Goal: Task Accomplishment & Management: Use online tool/utility

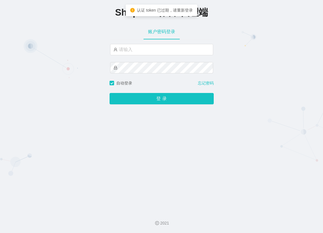
click at [127, 51] on input "text" at bounding box center [161, 49] width 103 height 11
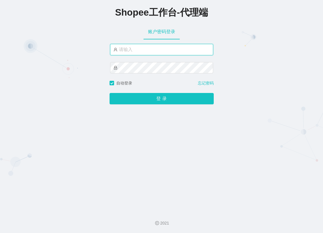
click at [131, 48] on input "text" at bounding box center [161, 49] width 103 height 11
paste input "A981"
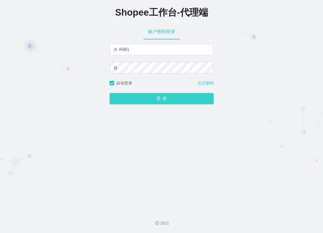
click at [170, 97] on button "登 录" at bounding box center [162, 98] width 104 height 11
click at [168, 96] on button "登 录" at bounding box center [162, 98] width 104 height 11
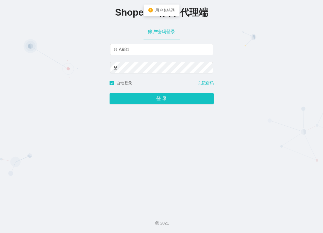
click at [206, 130] on div "Shopee工作台-代理端 账户密码登录 A981 自动登录 忘记密码 登 录" at bounding box center [161, 103] width 323 height 206
drag, startPoint x: 120, startPoint y: 50, endPoint x: 115, endPoint y: 50, distance: 4.8
click at [115, 50] on span "A981" at bounding box center [161, 49] width 103 height 11
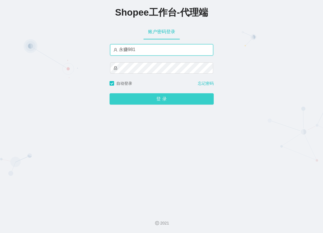
type input "永赚981"
click at [148, 97] on button "登 录" at bounding box center [162, 98] width 104 height 11
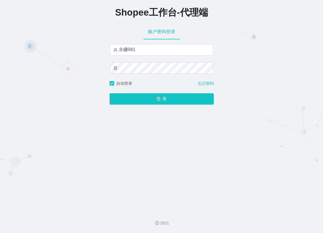
click at [149, 104] on div "登 录" at bounding box center [162, 95] width 104 height 18
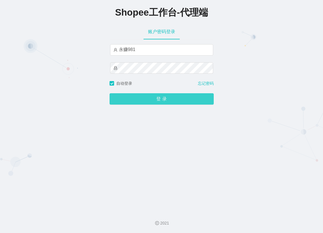
click at [155, 104] on button "登 录" at bounding box center [162, 98] width 104 height 11
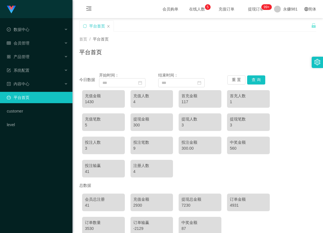
click at [315, 63] on icon "图标: setting" at bounding box center [317, 62] width 6 height 6
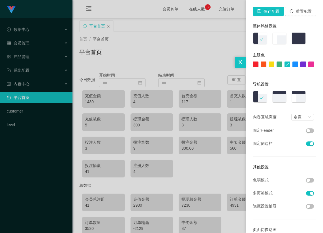
click at [176, 50] on div at bounding box center [161, 116] width 323 height 233
